Goal: Check status: Check status

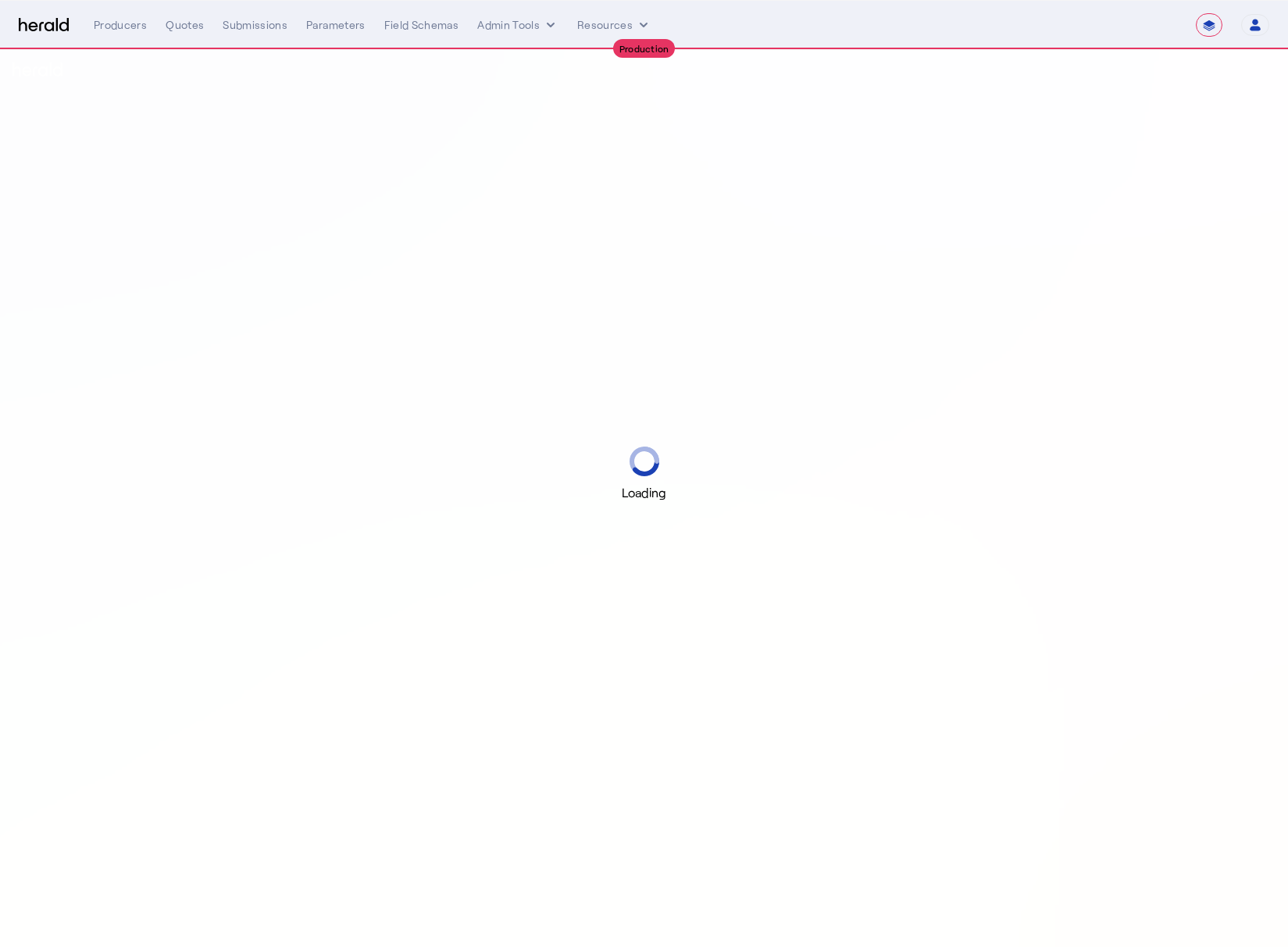
select select "**********"
select select "pfm_md8s_semsee"
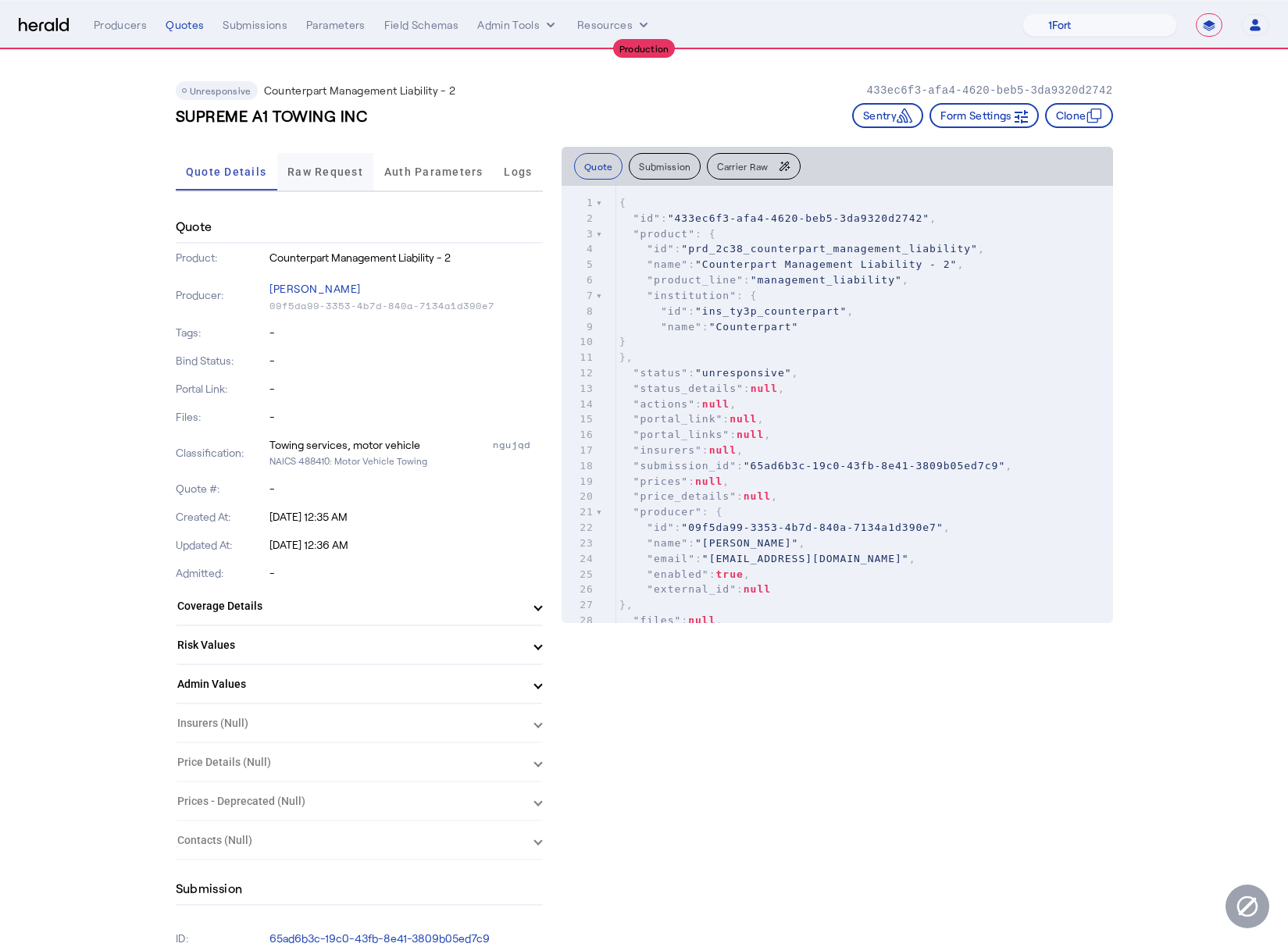
click at [340, 172] on span "Raw Request" at bounding box center [325, 171] width 75 height 11
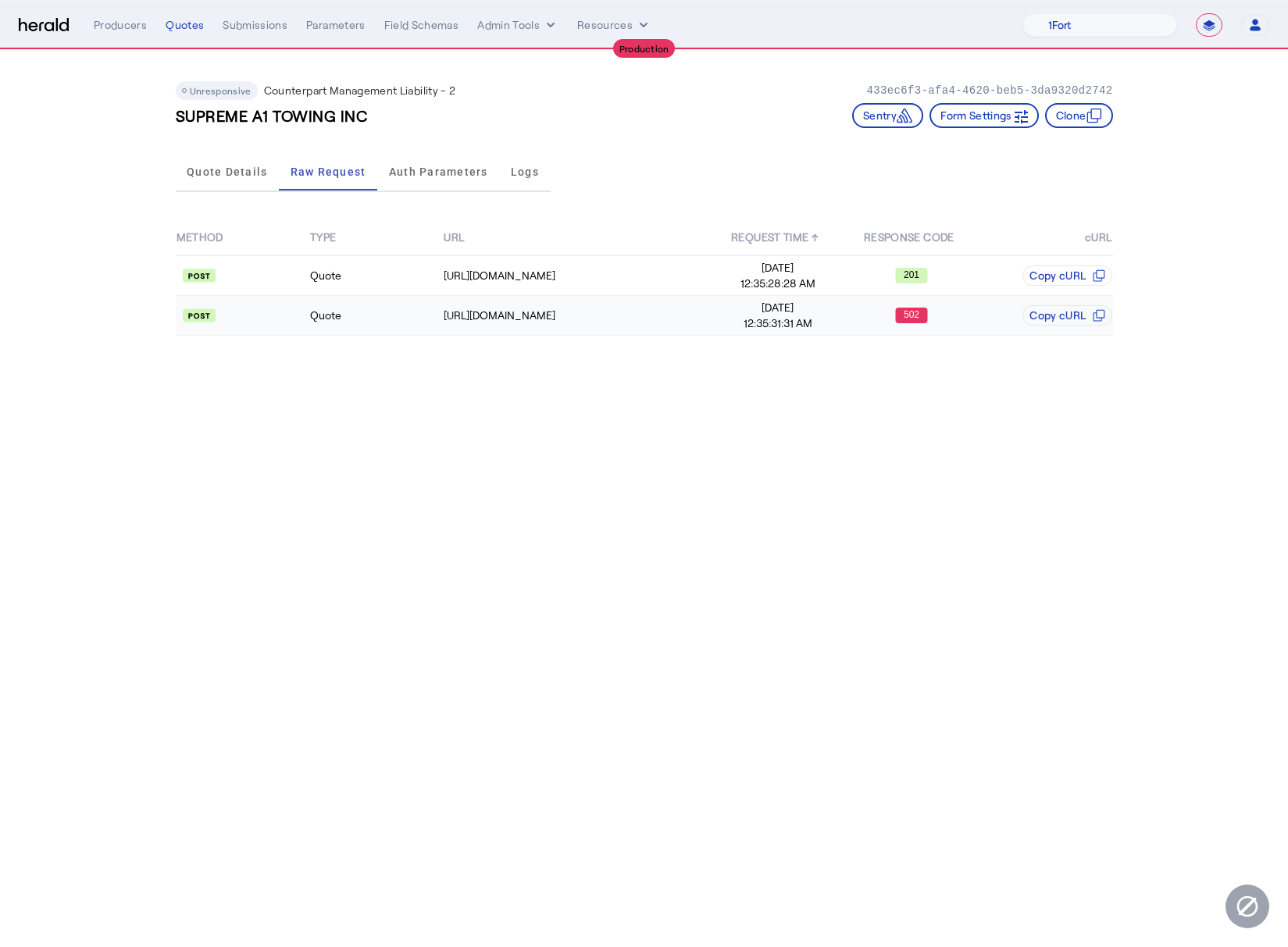
click at [286, 313] on api-badge at bounding box center [242, 316] width 132 height 15
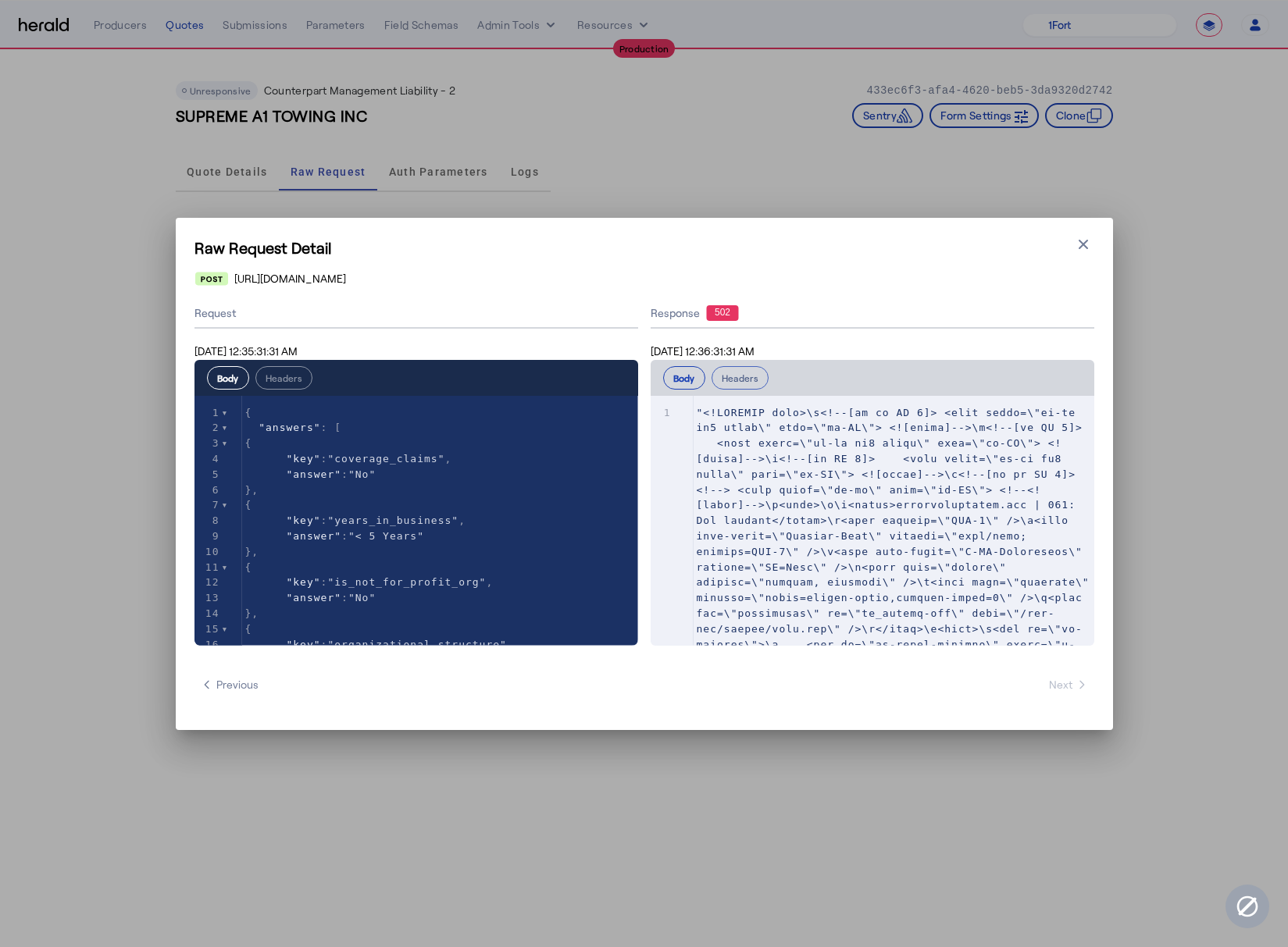
click at [742, 384] on button "Headers" at bounding box center [740, 377] width 57 height 23
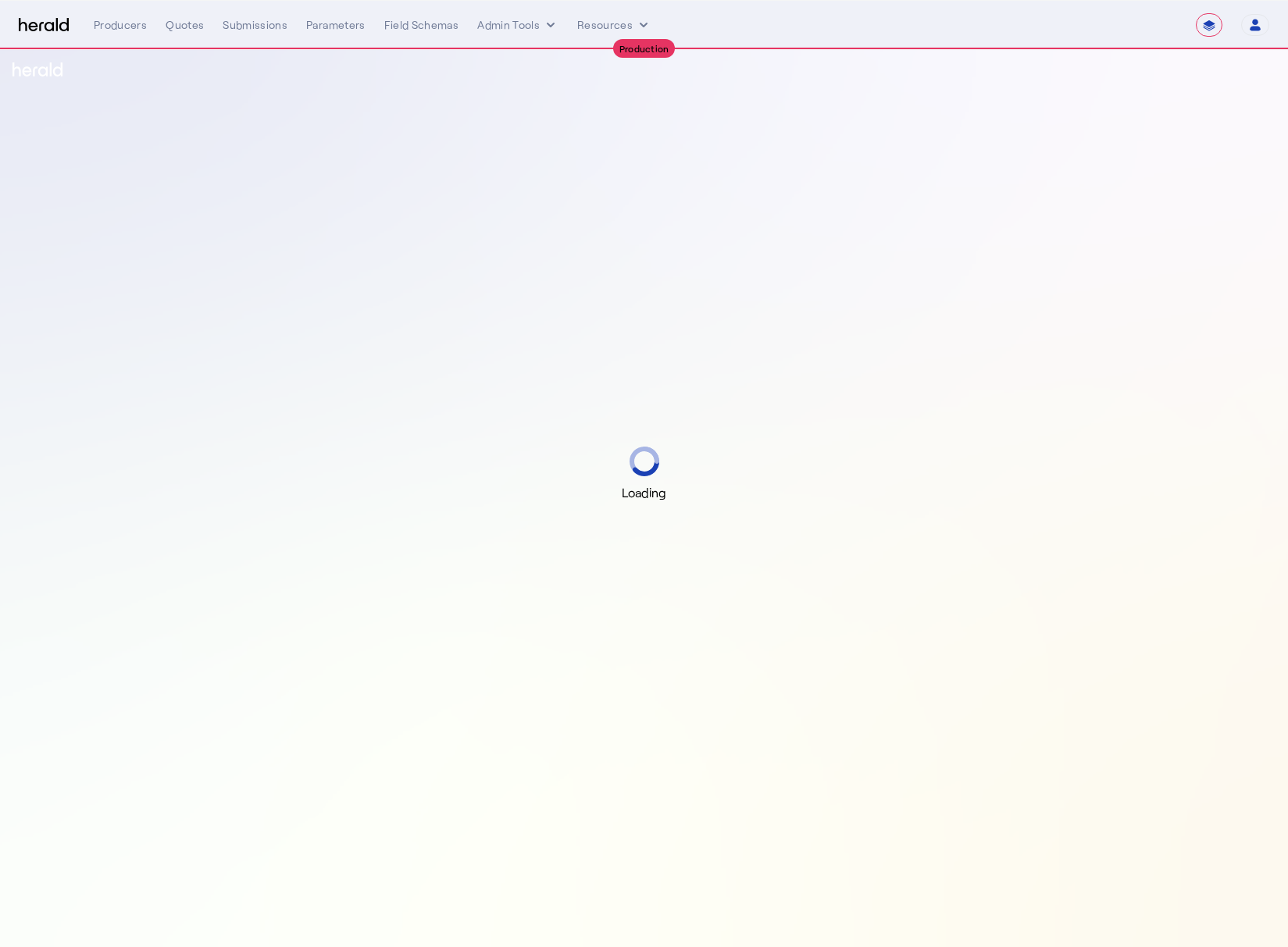
select select "**********"
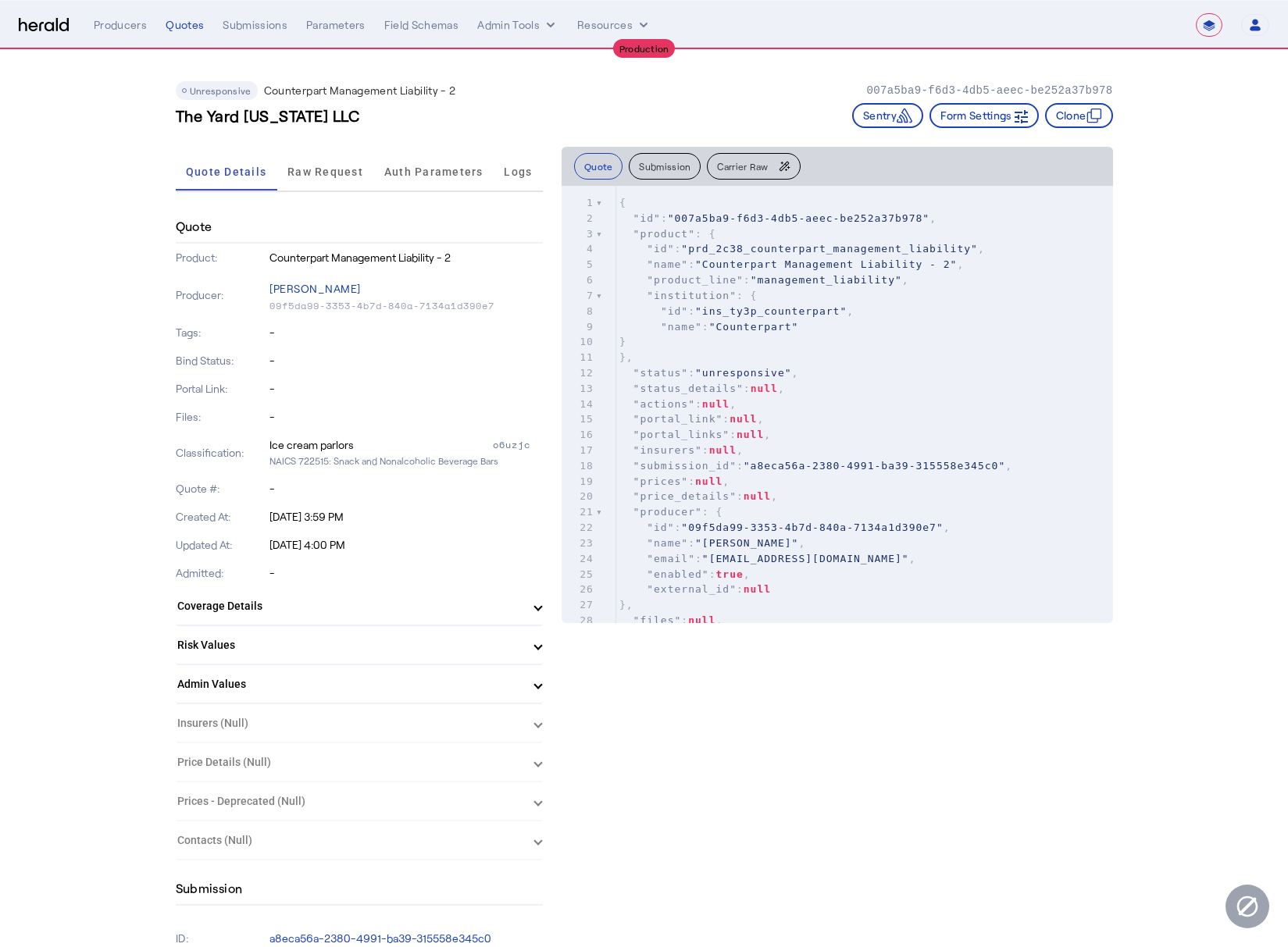
click at [757, 161] on span "Carrier Raw" at bounding box center [742, 166] width 51 height 10
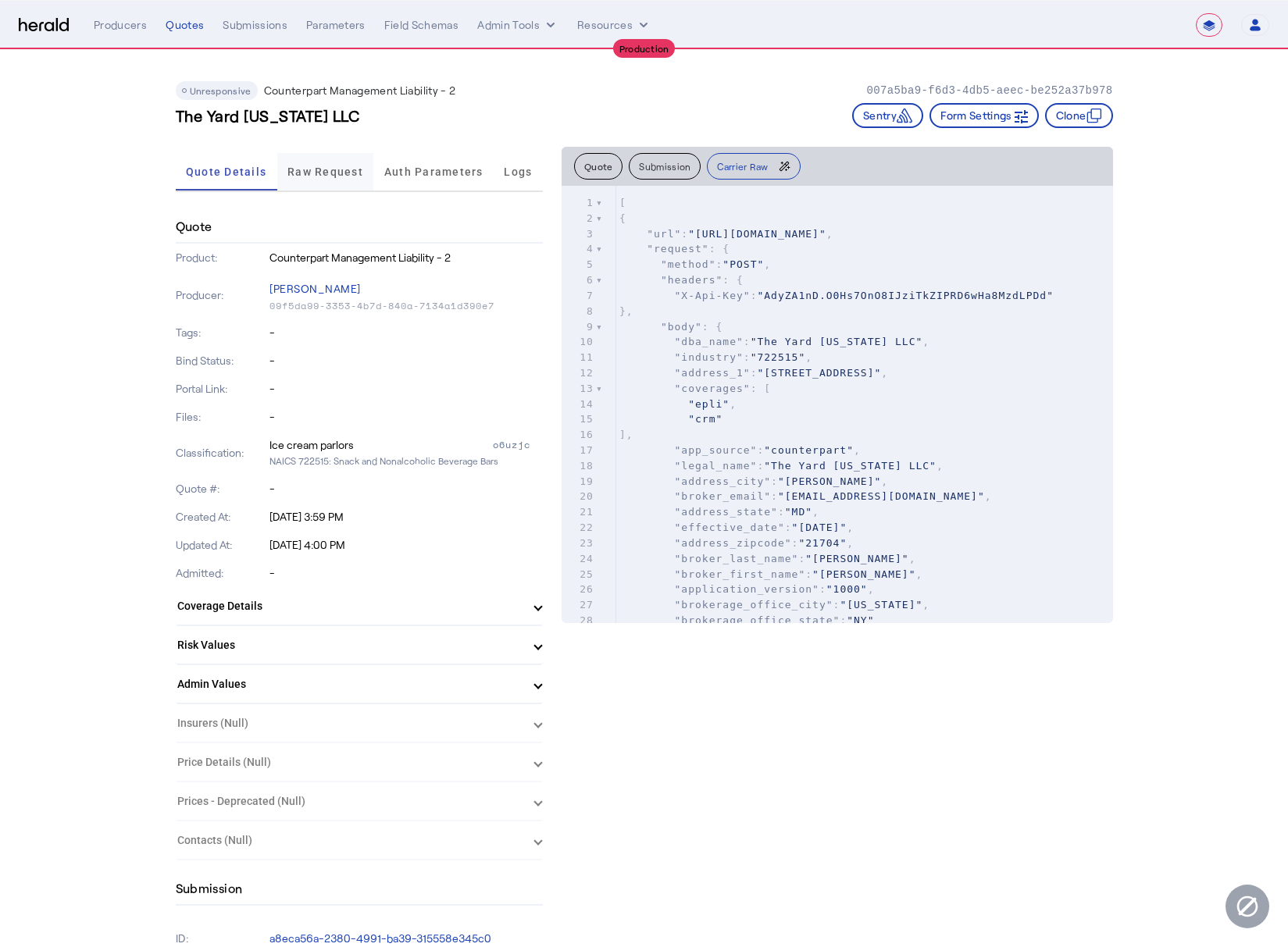
click at [366, 183] on div "Raw Request" at bounding box center [325, 172] width 97 height 38
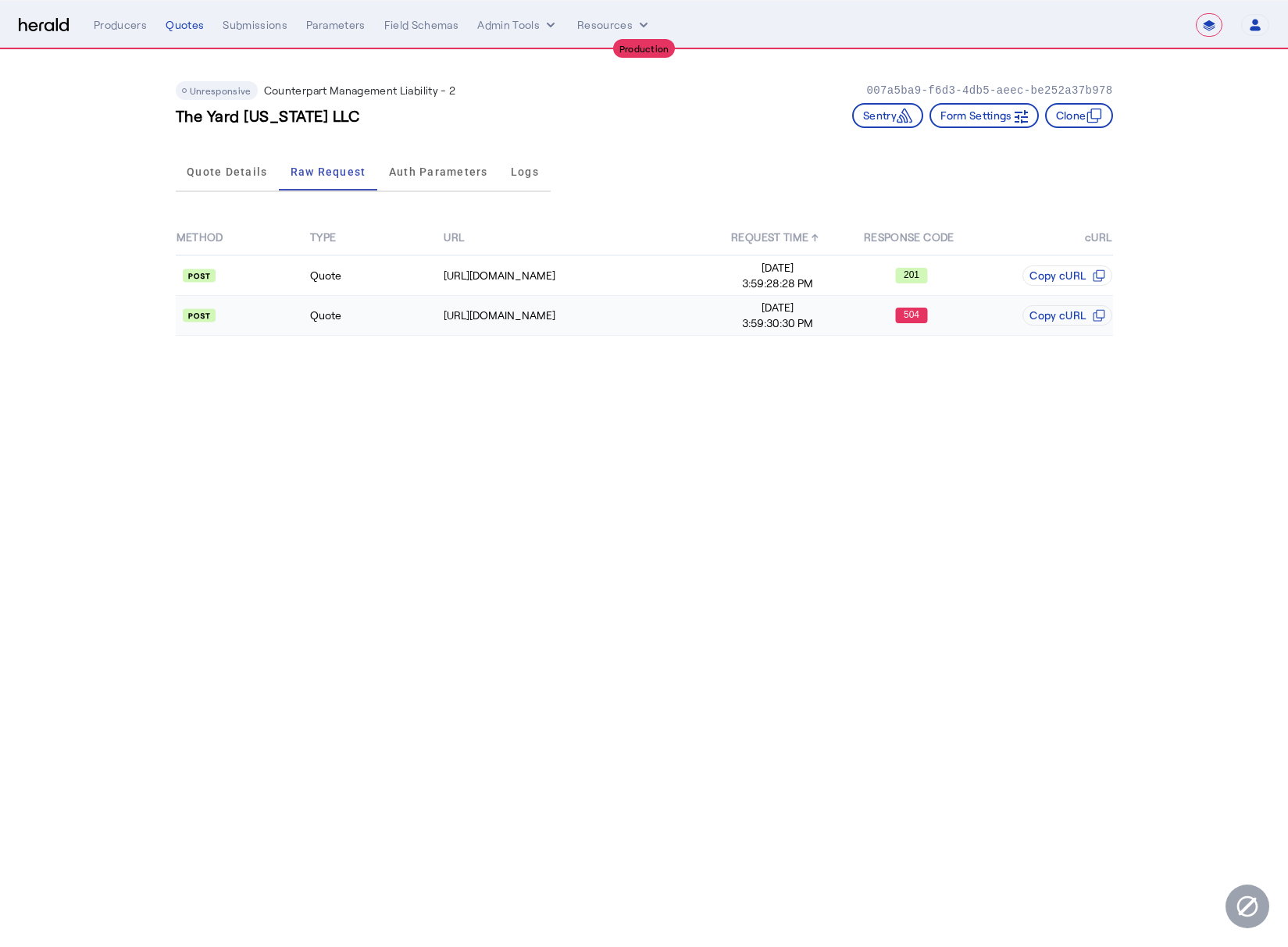
click at [388, 311] on td "Quote" at bounding box center [376, 316] width 133 height 40
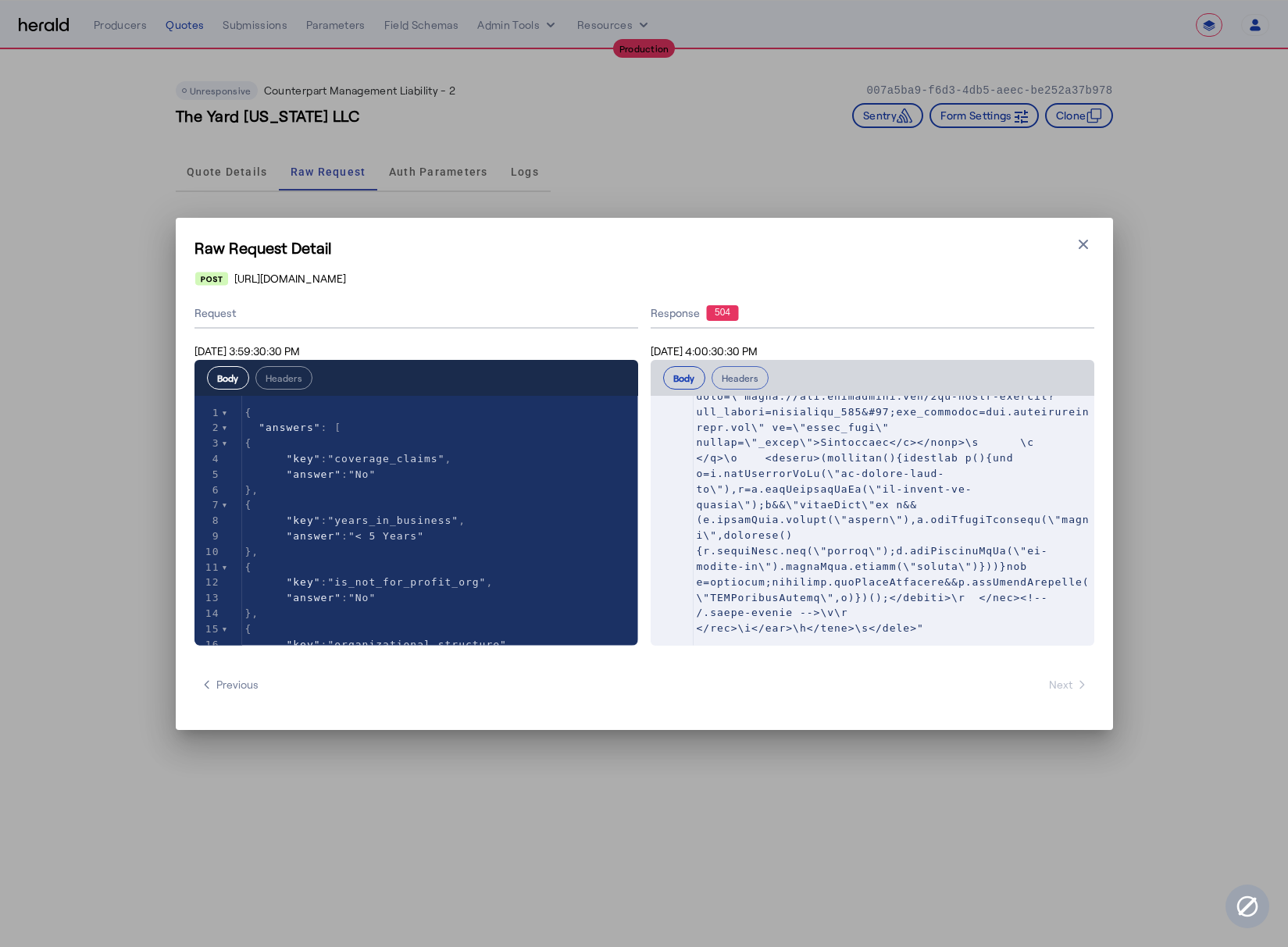
click at [751, 386] on button "Headers" at bounding box center [740, 377] width 57 height 23
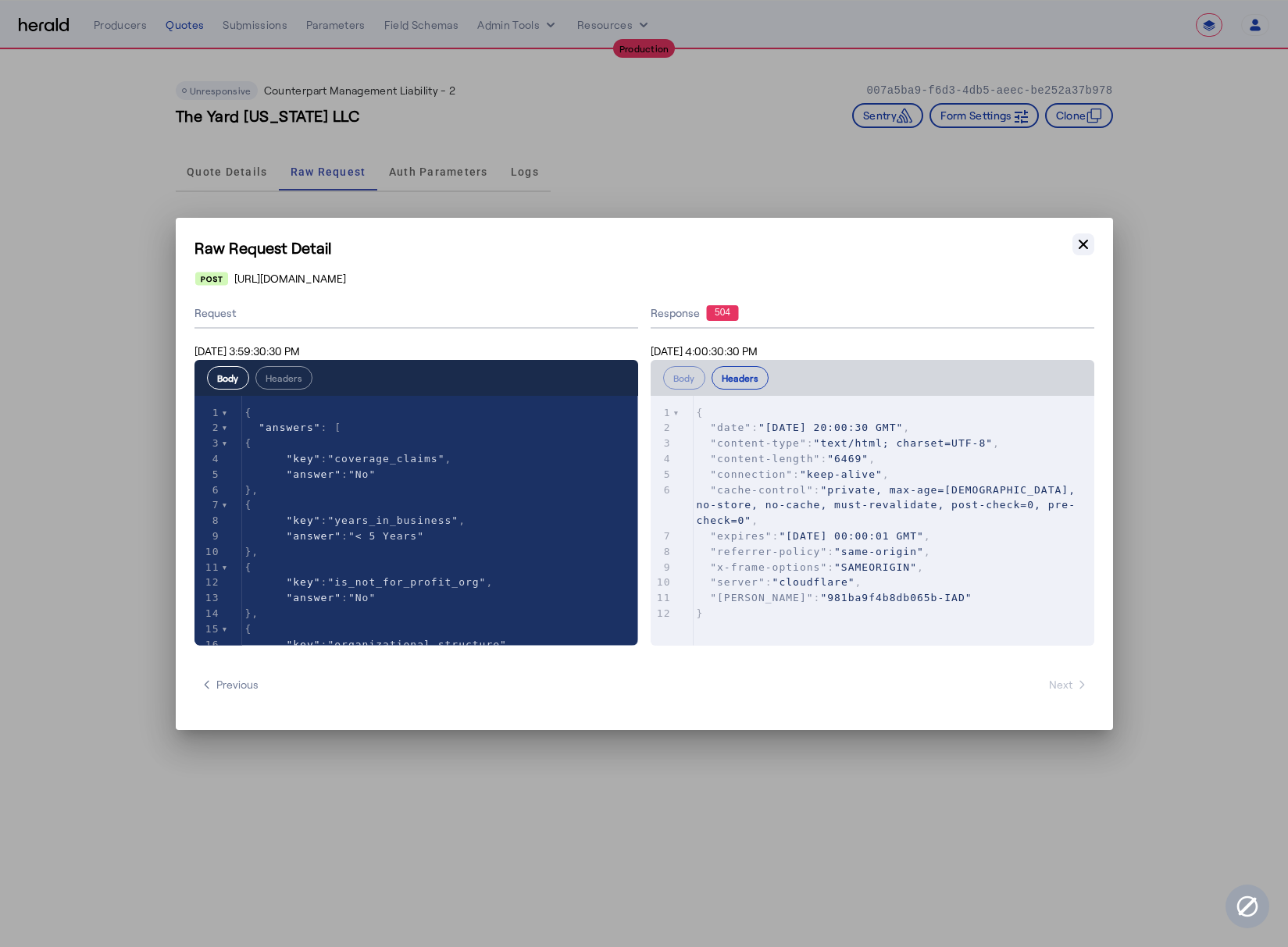
click at [1087, 241] on icon "button" at bounding box center [1083, 244] width 15 height 15
